Goal: Find specific page/section: Find specific page/section

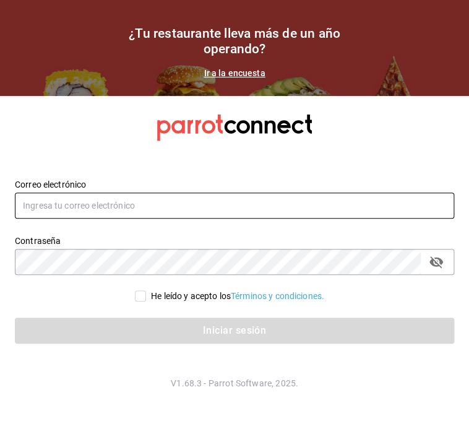
type input "erick.mhg@gmail.com"
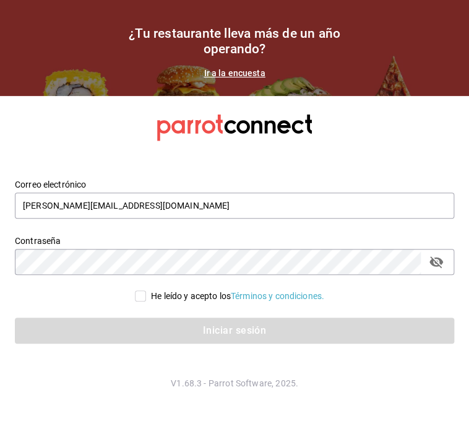
click at [140, 300] on input "He leído y acepto los Términos y condiciones." at bounding box center [140, 295] width 11 height 11
checkbox input "true"
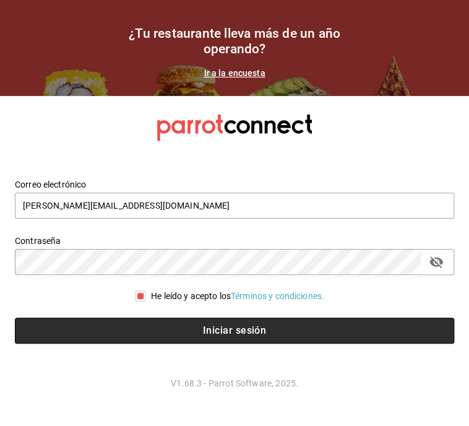
click at [153, 328] on button "Iniciar sesión" at bounding box center [234, 330] width 439 height 26
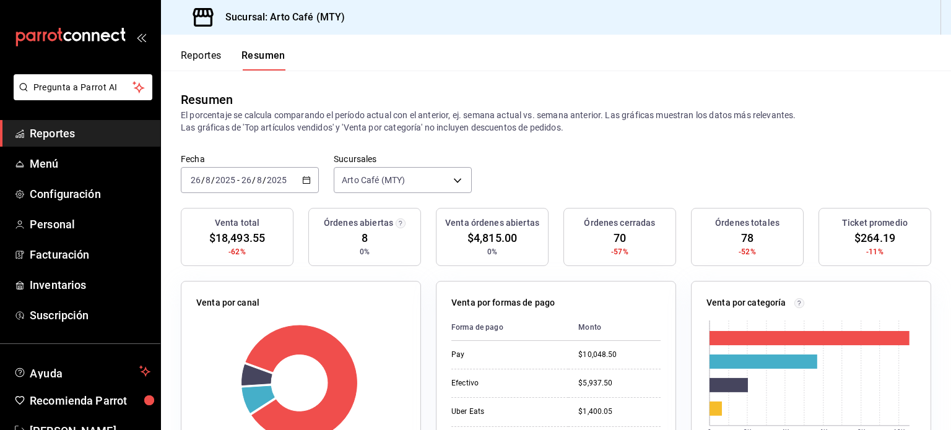
click at [190, 51] on button "Reportes" at bounding box center [201, 60] width 41 height 21
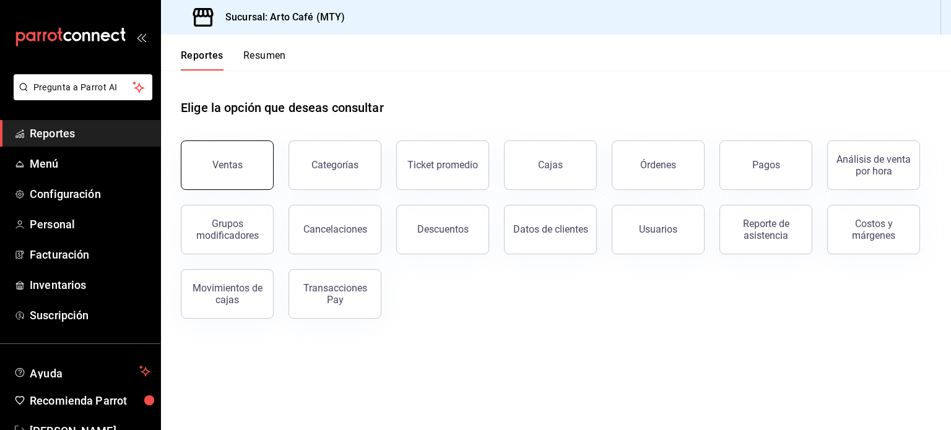
click at [237, 173] on button "Ventas" at bounding box center [227, 165] width 93 height 50
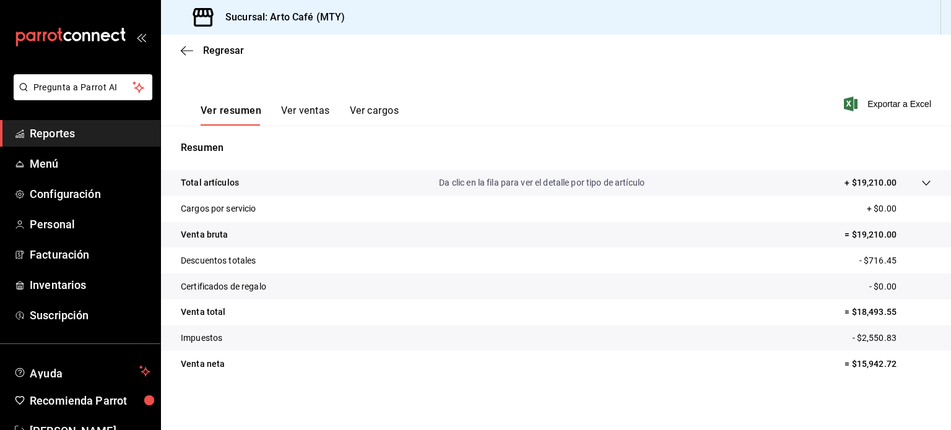
scroll to position [151, 0]
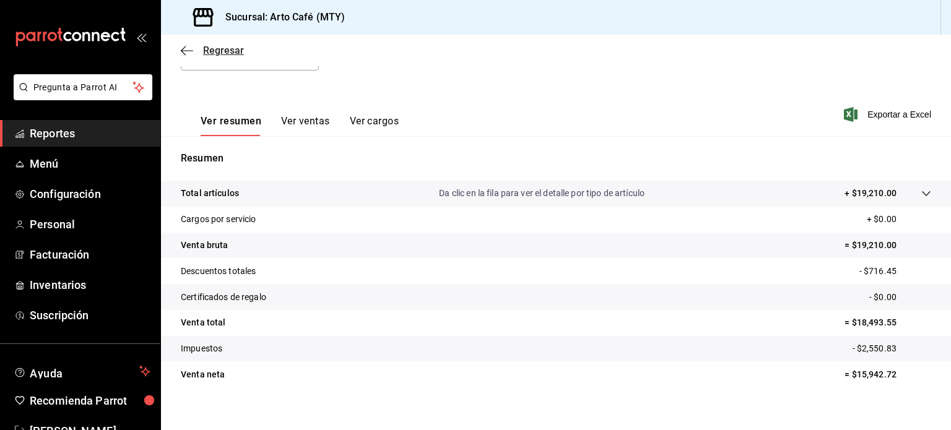
click at [184, 52] on icon "button" at bounding box center [187, 50] width 12 height 11
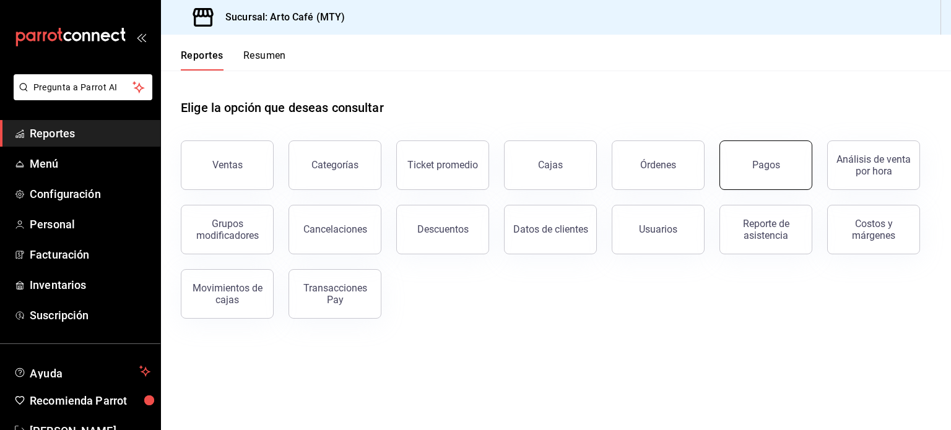
click at [468, 142] on div "Pagos" at bounding box center [758, 158] width 108 height 64
click at [468, 181] on button "Pagos" at bounding box center [765, 165] width 93 height 50
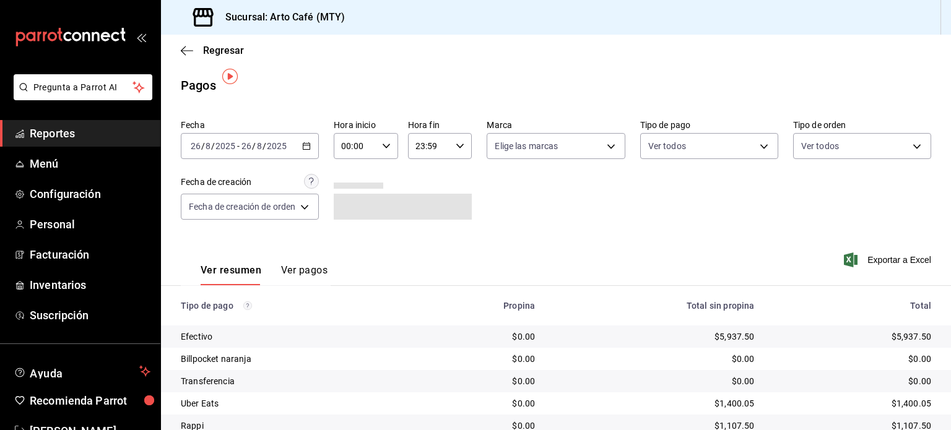
scroll to position [72, 0]
